Goal: Transaction & Acquisition: Purchase product/service

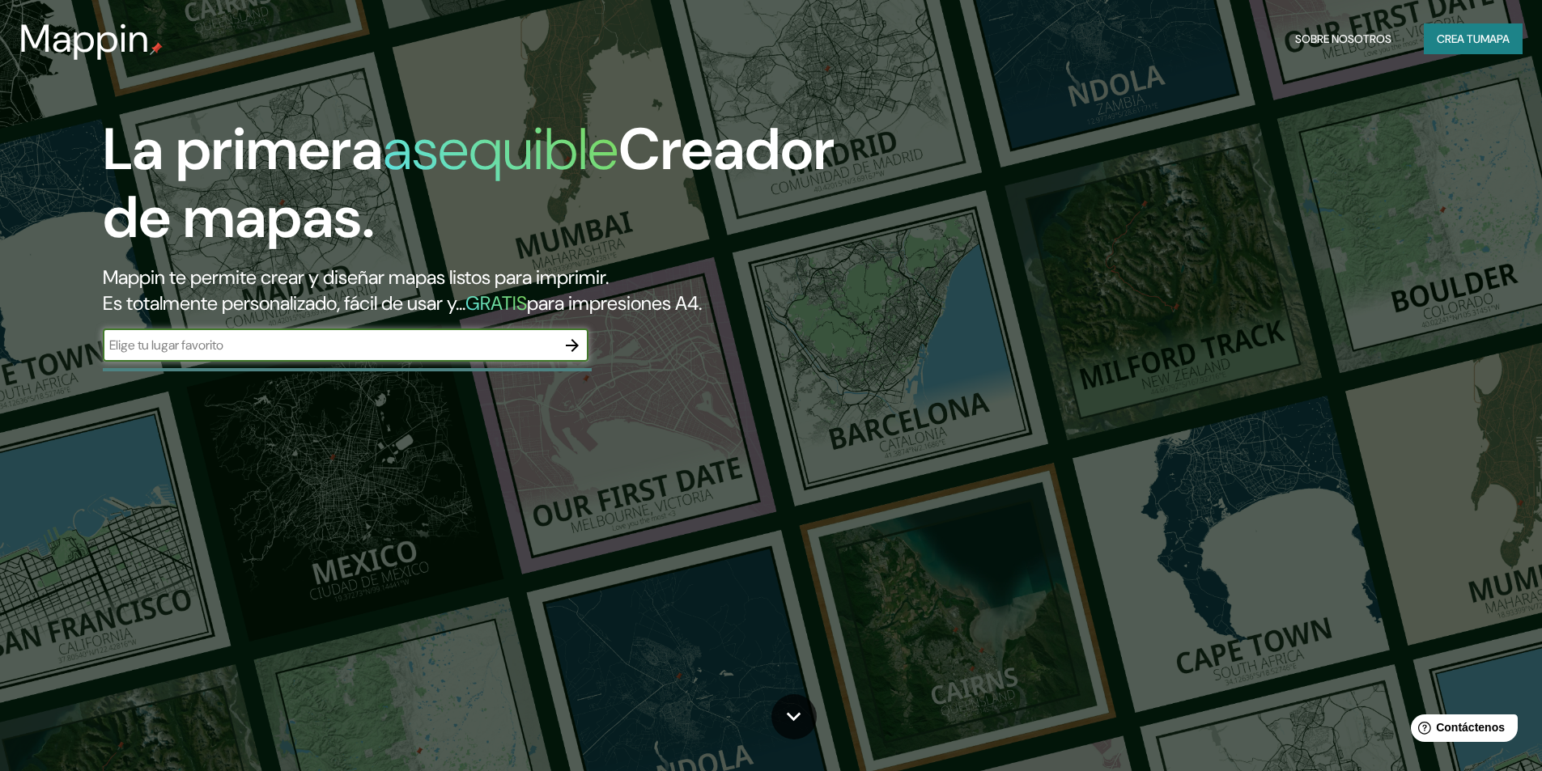
click at [291, 351] on input "text" at bounding box center [329, 345] width 453 height 19
click at [581, 346] on icon "button" at bounding box center [571, 345] width 19 height 19
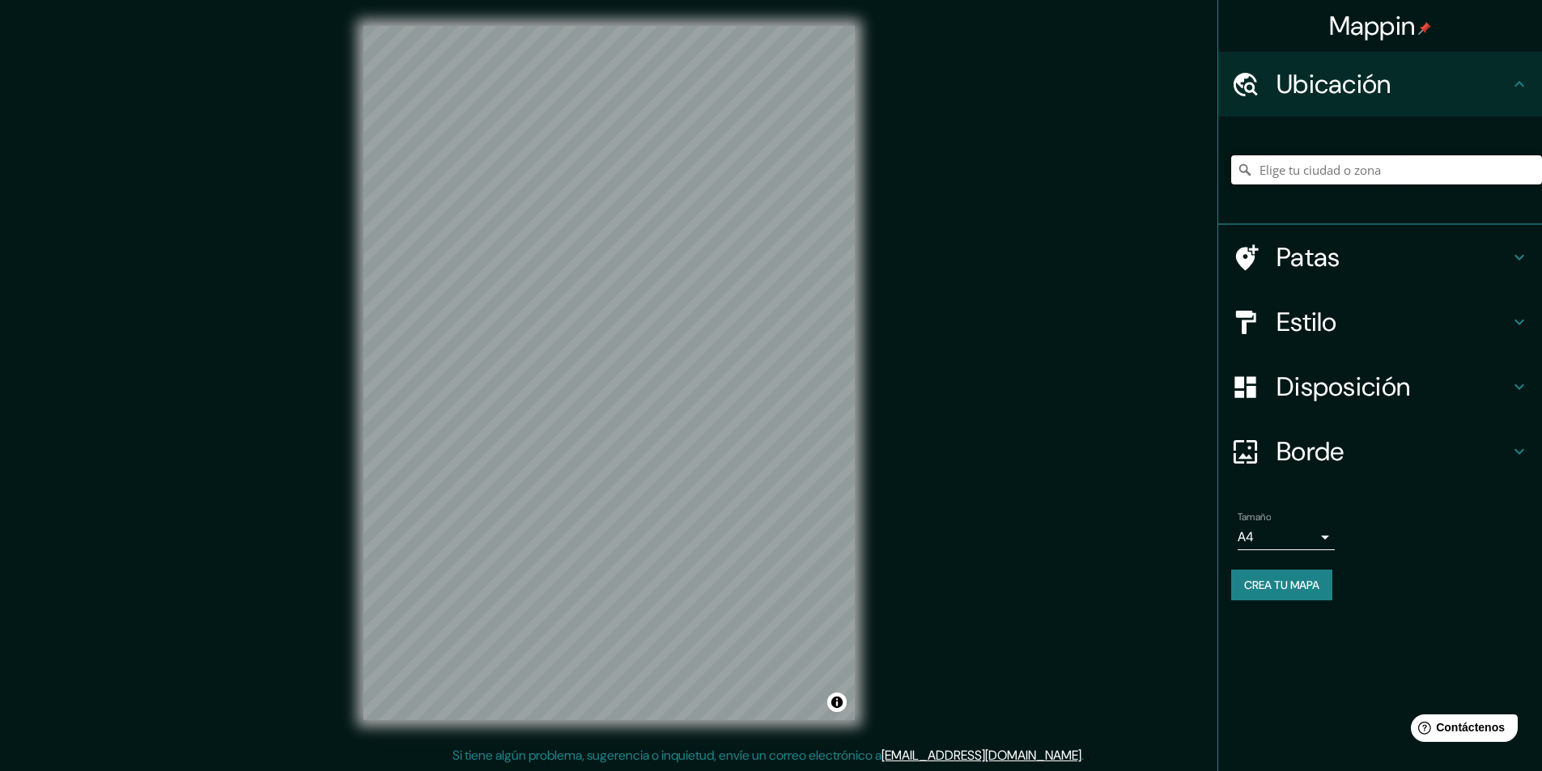
click at [1358, 167] on input "Elige tu ciudad o zona" at bounding box center [1386, 169] width 311 height 29
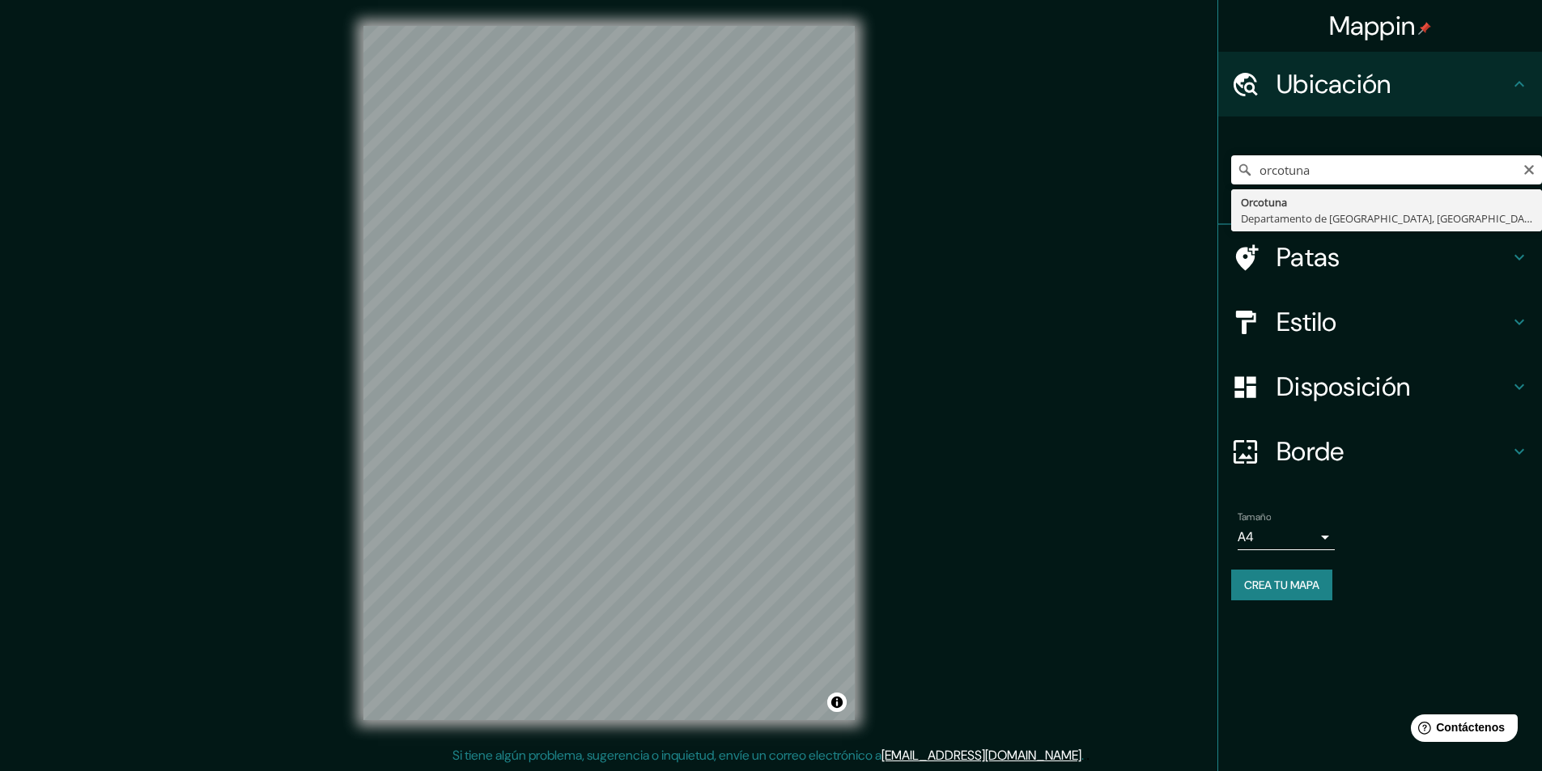
type input "Orcotuna, [GEOGRAPHIC_DATA], [GEOGRAPHIC_DATA]"
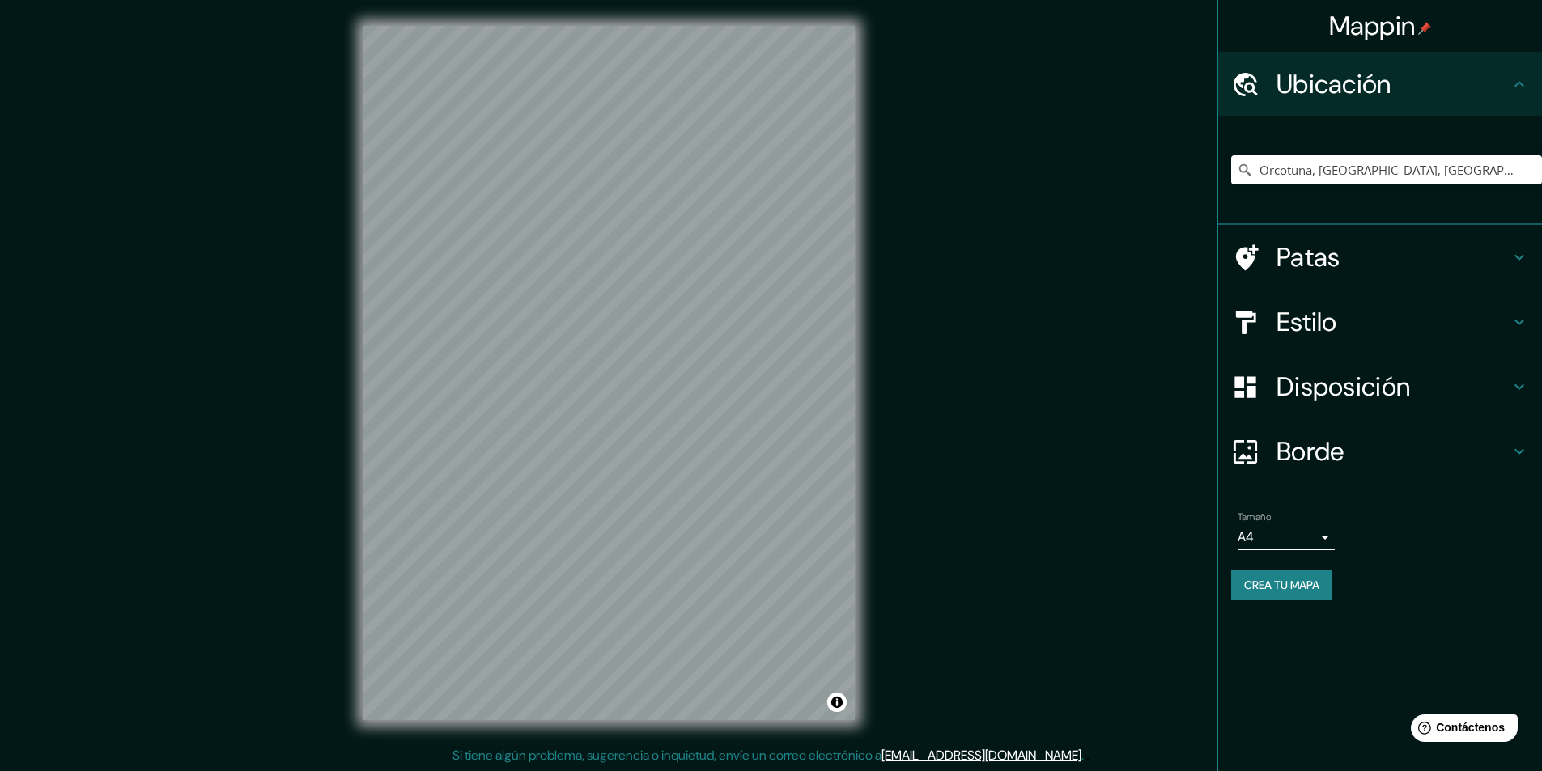
click at [333, 281] on div "Mappin Ubicación Orcotuna, Departamento de [GEOGRAPHIC_DATA], [GEOGRAPHIC_DATA]…" at bounding box center [771, 386] width 1542 height 772
click at [943, 686] on div "Mappin Ubicación Orcotuna, Departamento de [GEOGRAPHIC_DATA], [GEOGRAPHIC_DATA]…" at bounding box center [771, 386] width 1542 height 772
